Goal: Task Accomplishment & Management: Complete application form

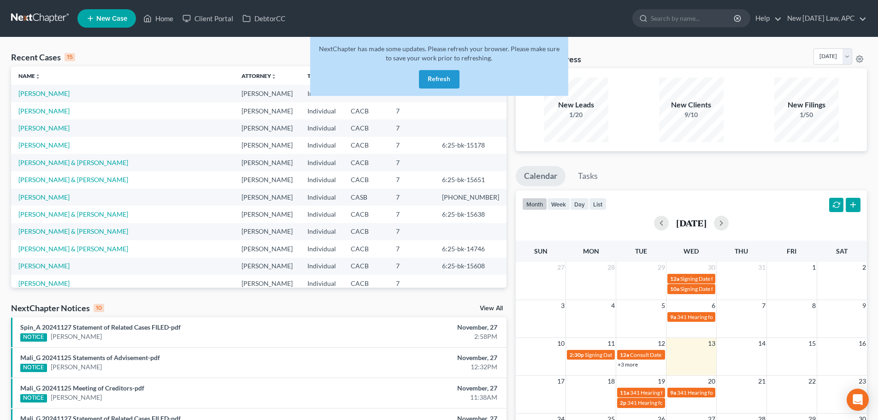
click at [440, 80] on button "Refresh" at bounding box center [439, 79] width 41 height 18
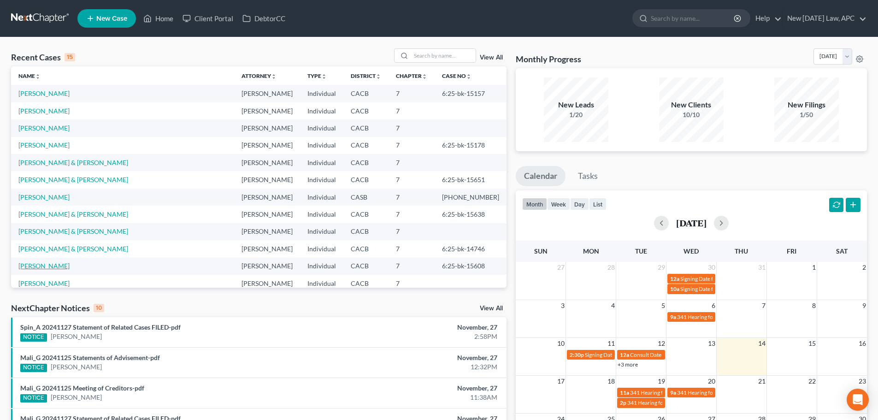
click at [53, 267] on link "[PERSON_NAME]" at bounding box center [43, 266] width 51 height 8
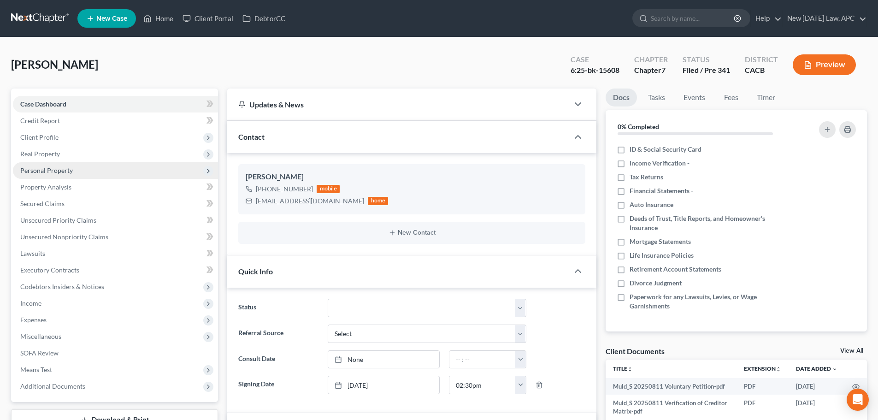
click at [59, 169] on span "Personal Property" at bounding box center [46, 170] width 53 height 8
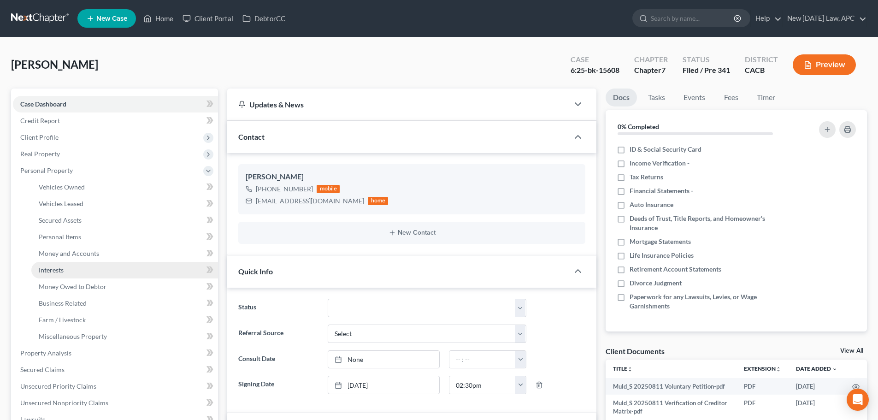
click at [69, 267] on link "Interests" at bounding box center [124, 270] width 187 height 17
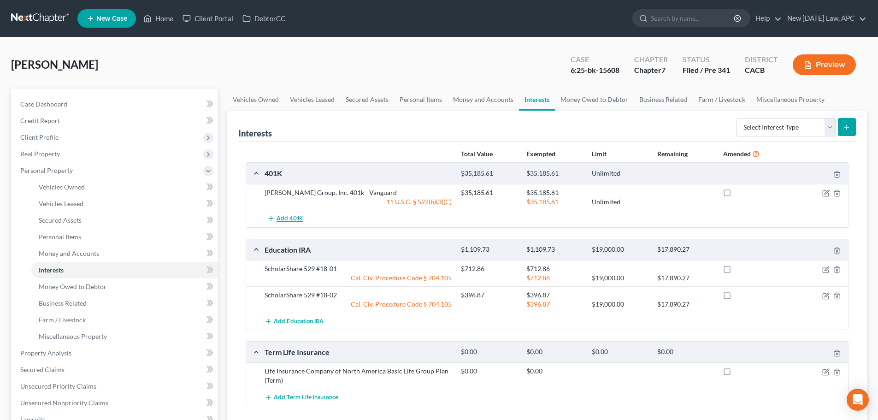
click at [298, 219] on span "Add 401K" at bounding box center [290, 218] width 26 height 7
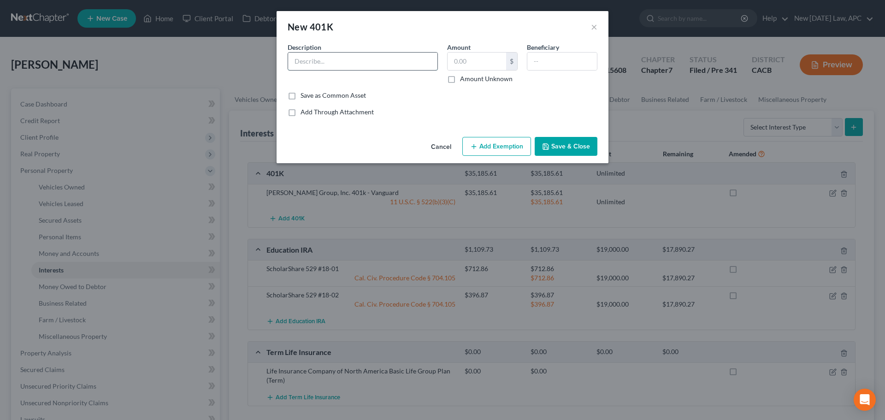
click at [330, 59] on input "text" at bounding box center [362, 62] width 149 height 18
type input "Insperity 401k"
click at [466, 63] on input "text" at bounding box center [477, 62] width 59 height 18
type input "1,938.29"
click at [483, 141] on button "Add Exemption" at bounding box center [497, 146] width 69 height 19
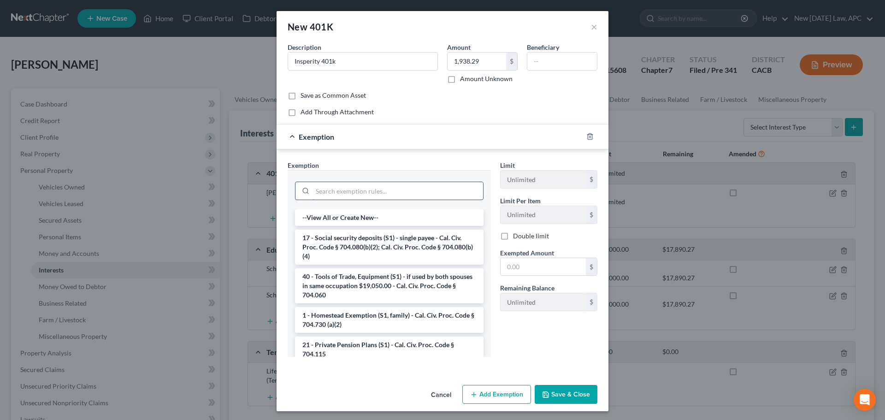
click at [346, 186] on input "search" at bounding box center [398, 191] width 171 height 18
click at [362, 60] on input "Insperity 401k" at bounding box center [362, 62] width 149 height 18
click at [335, 187] on input "search" at bounding box center [398, 191] width 171 height 18
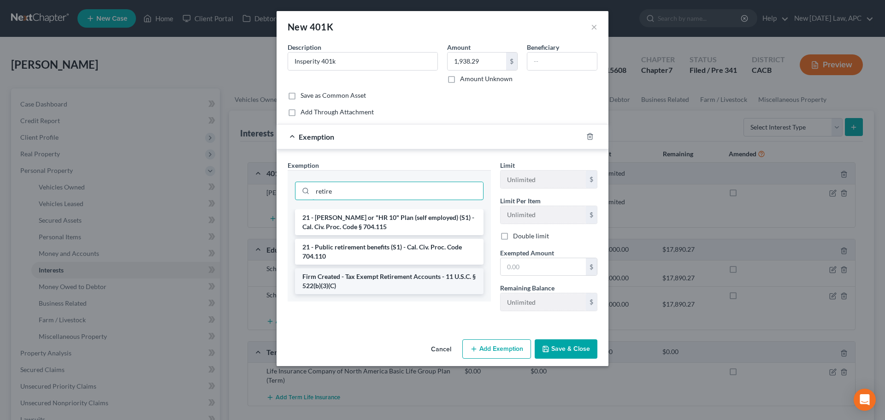
type input "retire"
click at [410, 286] on li "Firm Created - Tax Exempt Retirement Accounts - 11 U.S.C. § 522(b)(3)(C)" at bounding box center [389, 281] width 189 height 26
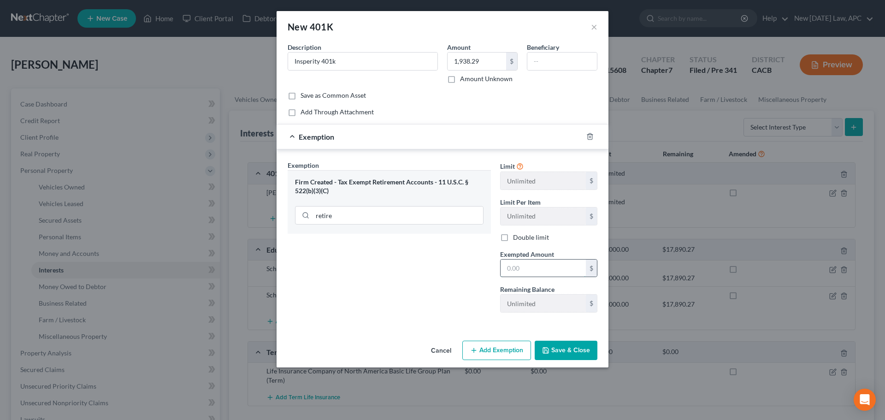
click at [527, 267] on input "text" at bounding box center [543, 269] width 85 height 18
type input "1,938.29"
click at [572, 351] on button "Save & Close" at bounding box center [566, 350] width 63 height 19
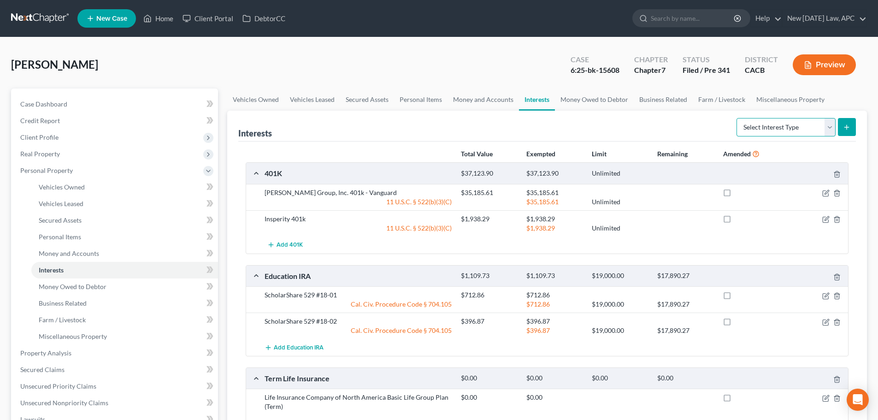
click at [775, 122] on select "Select Interest Type 401K Annuity Bond Education IRA Government Bond Government…" at bounding box center [786, 127] width 99 height 18
click at [41, 107] on span "Case Dashboard" at bounding box center [43, 104] width 47 height 8
